Goal: Information Seeking & Learning: Learn about a topic

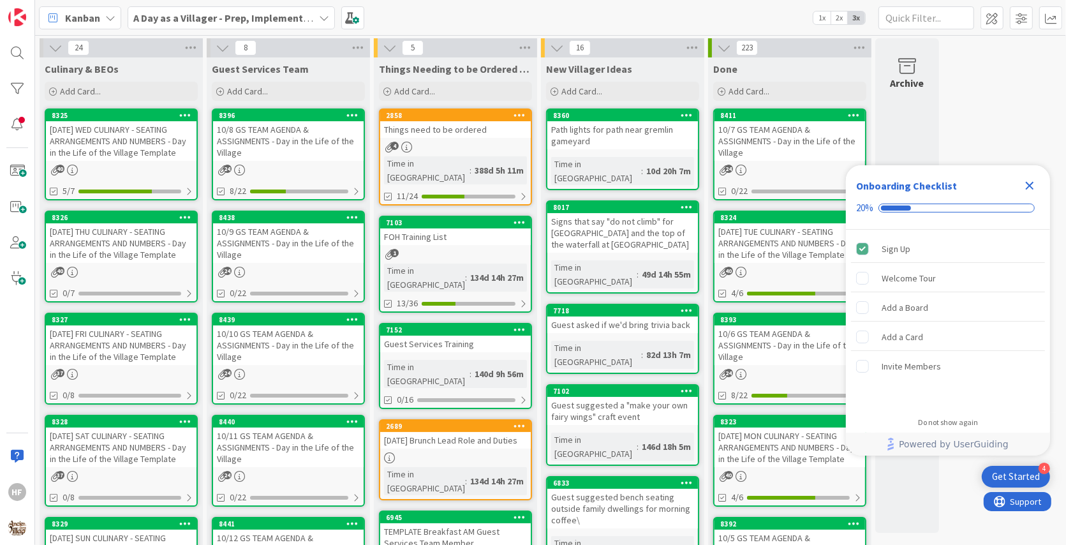
click at [1033, 188] on icon "Close Checklist" at bounding box center [1030, 186] width 8 height 8
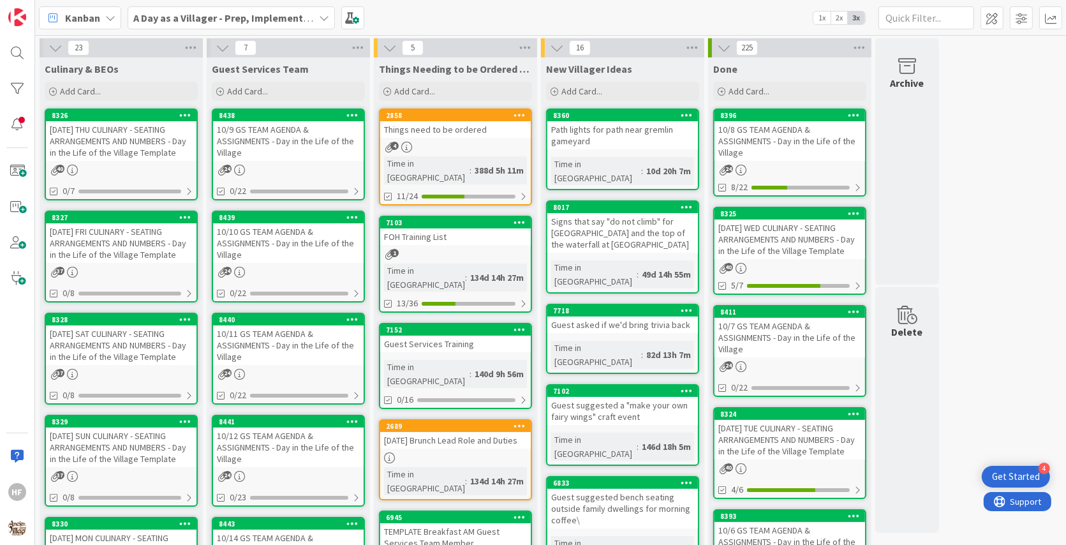
click at [130, 136] on div "[DATE] THU CULINARY - SEATING ARRANGEMENTS AND NUMBERS - Day in the Life of the…" at bounding box center [121, 141] width 151 height 40
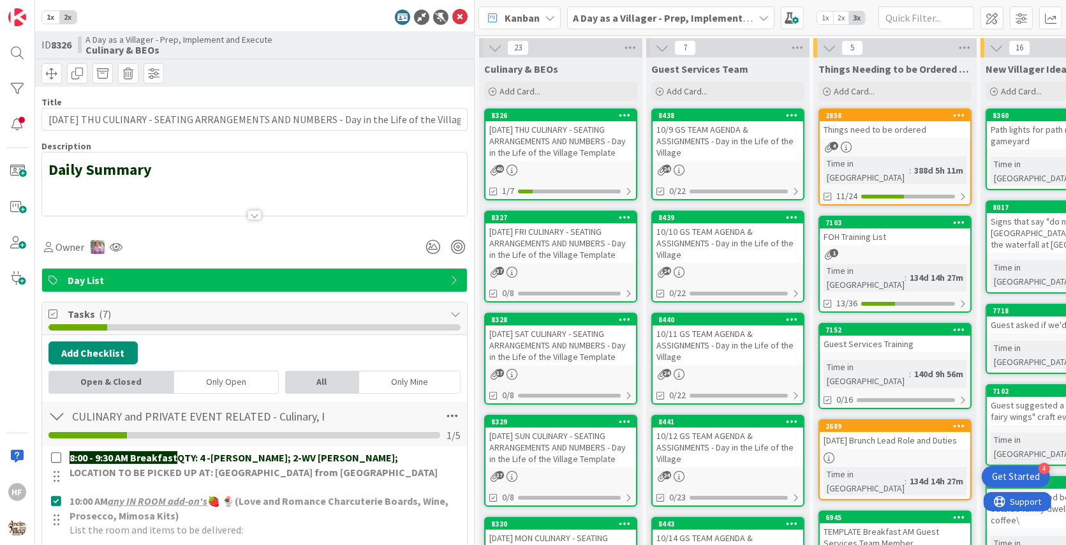
click at [259, 200] on div at bounding box center [254, 199] width 425 height 33
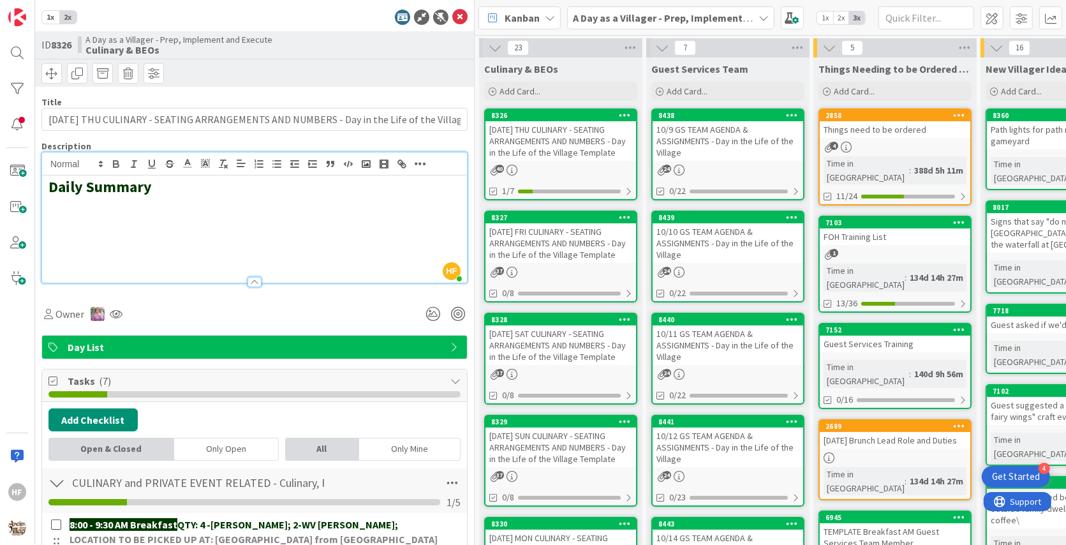
click at [122, 215] on h2 at bounding box center [254, 224] width 412 height 19
click at [366, 161] on rect "button" at bounding box center [366, 164] width 8 height 6
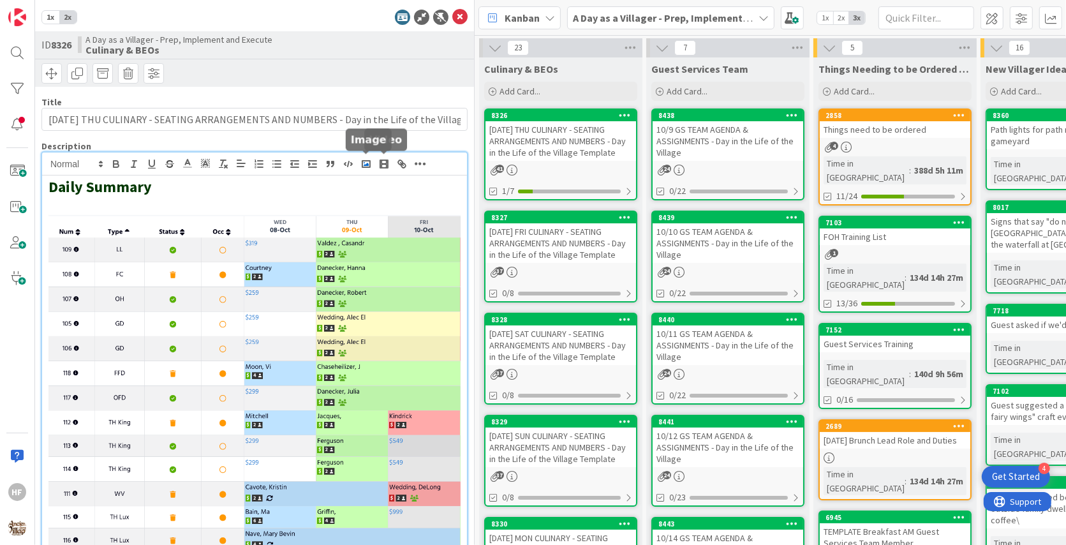
click at [371, 160] on icon "button" at bounding box center [366, 163] width 11 height 11
click at [364, 161] on icon "button" at bounding box center [366, 163] width 11 height 11
